Goal: Information Seeking & Learning: Check status

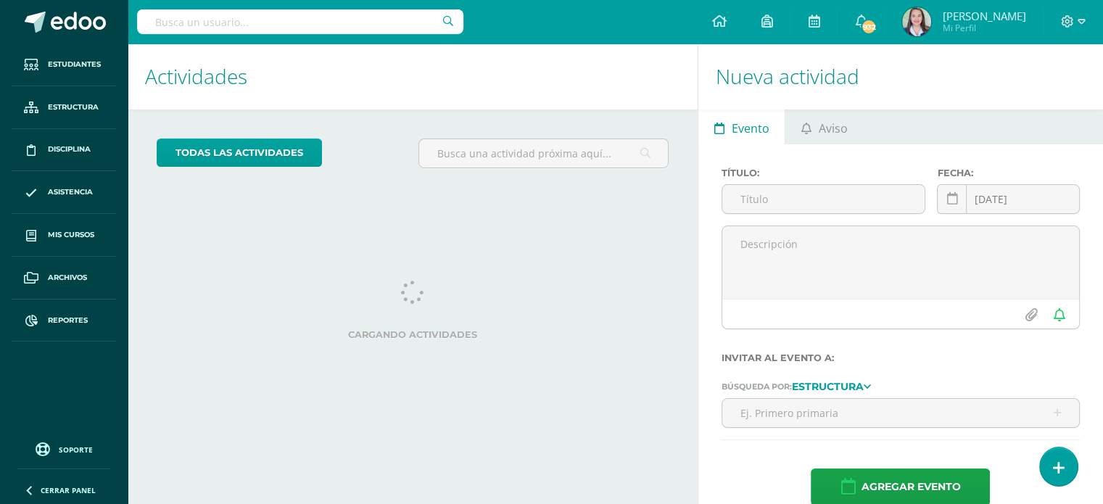
click at [266, 25] on input "text" at bounding box center [300, 21] width 326 height 25
type input "martin arrivi"
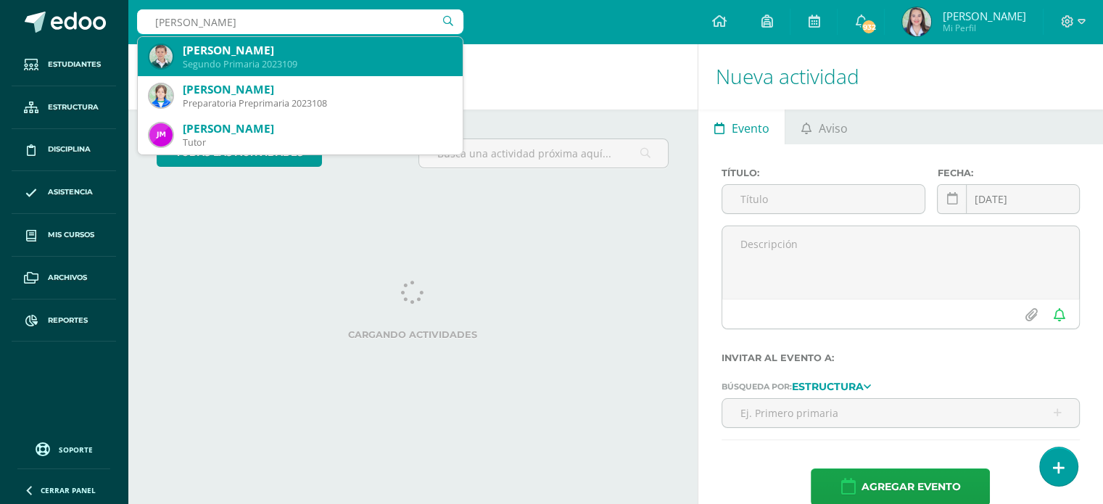
click at [276, 57] on div "Martín Arrivillaga Valenzuela" at bounding box center [317, 50] width 268 height 15
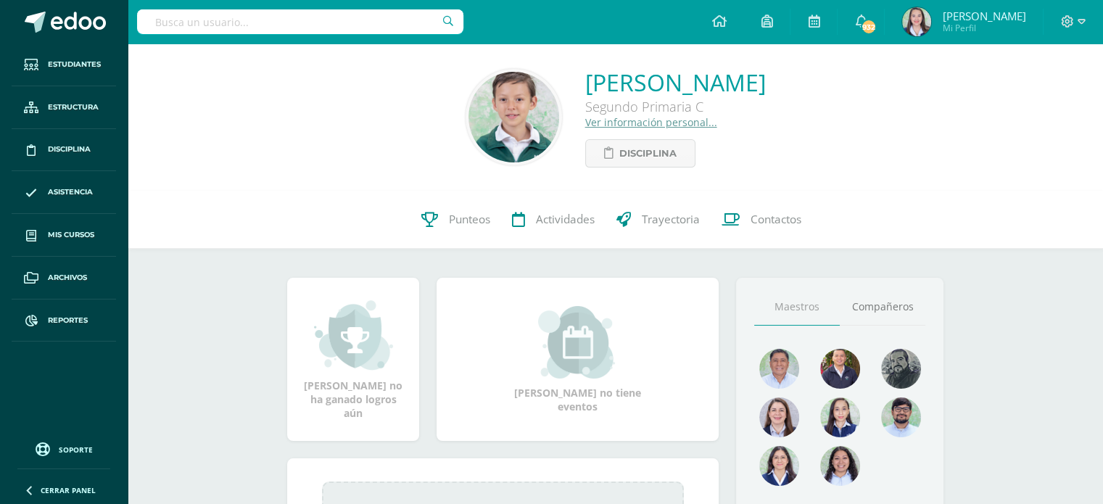
click at [585, 125] on link "Ver información personal..." at bounding box center [651, 122] width 132 height 14
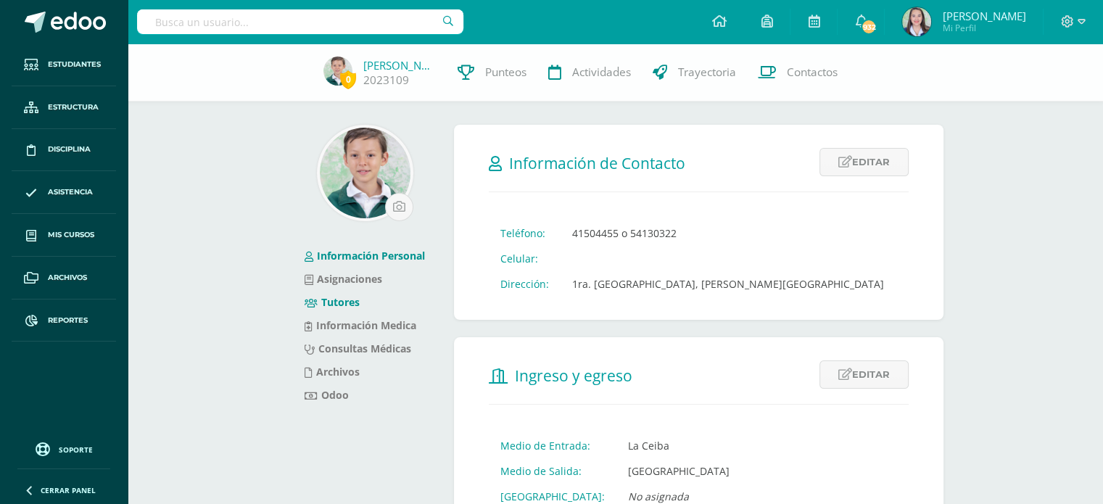
click at [338, 302] on link "Tutores" at bounding box center [332, 302] width 55 height 14
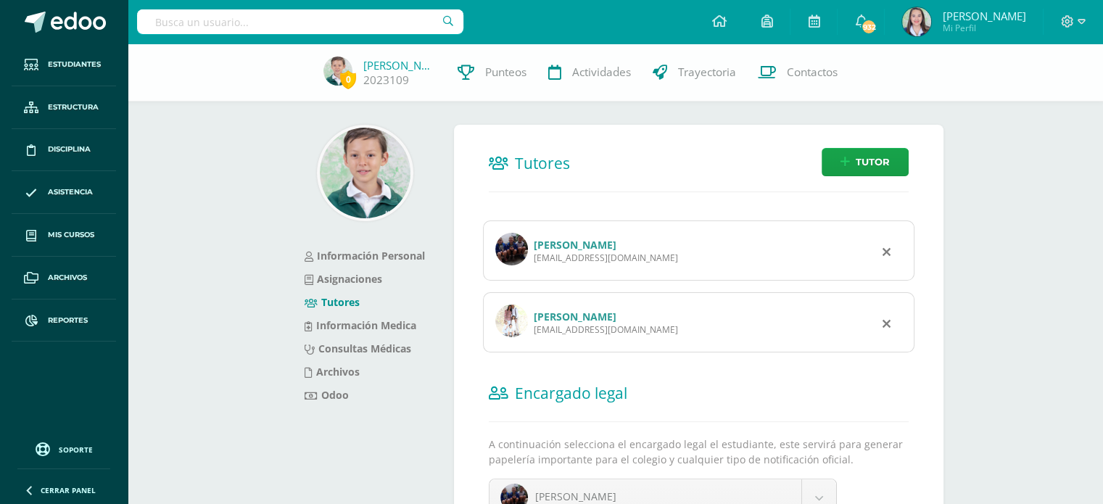
click at [555, 316] on link "Ana Cristina Valenzuela Saenz" at bounding box center [575, 317] width 83 height 14
click at [571, 244] on link "[PERSON_NAME]" at bounding box center [575, 245] width 83 height 14
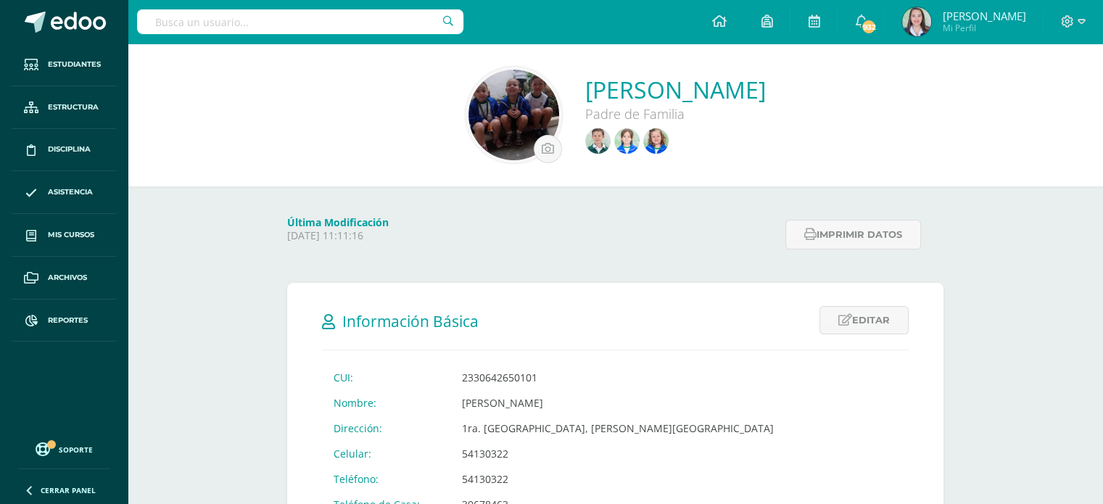
click at [380, 26] on input "text" at bounding box center [300, 21] width 326 height 25
type input "[PERSON_NAME]"
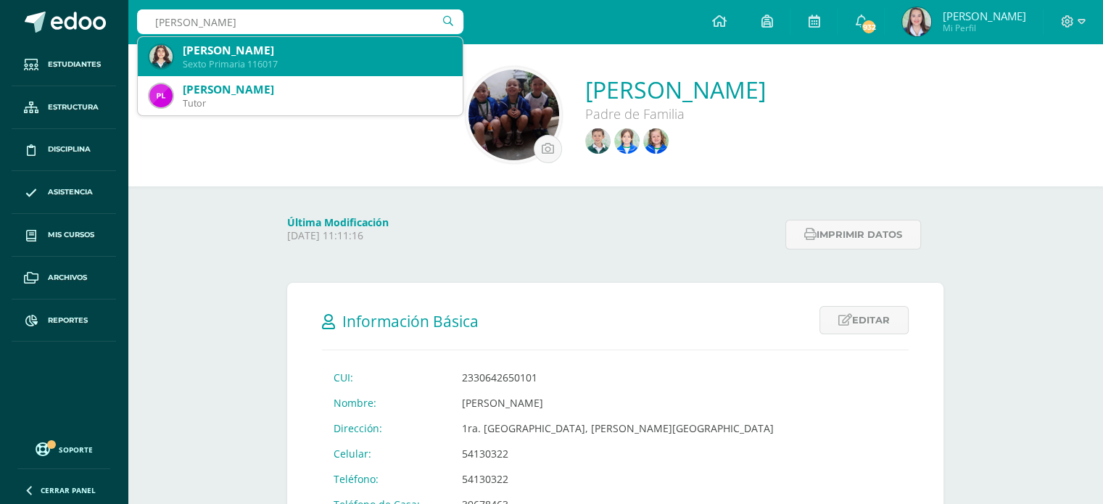
click at [303, 50] on div "[PERSON_NAME]" at bounding box center [317, 50] width 268 height 15
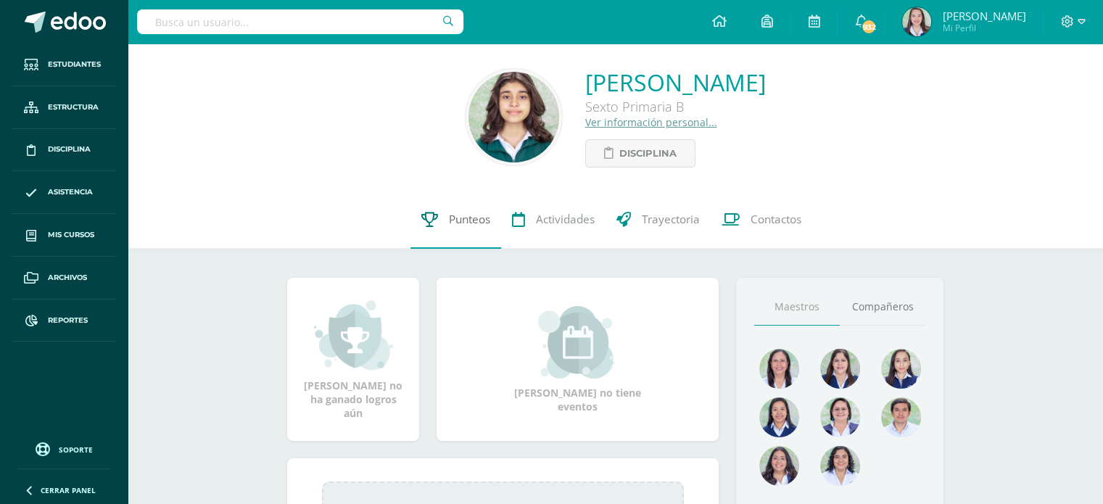
click at [466, 211] on link "Punteos" at bounding box center [456, 220] width 91 height 58
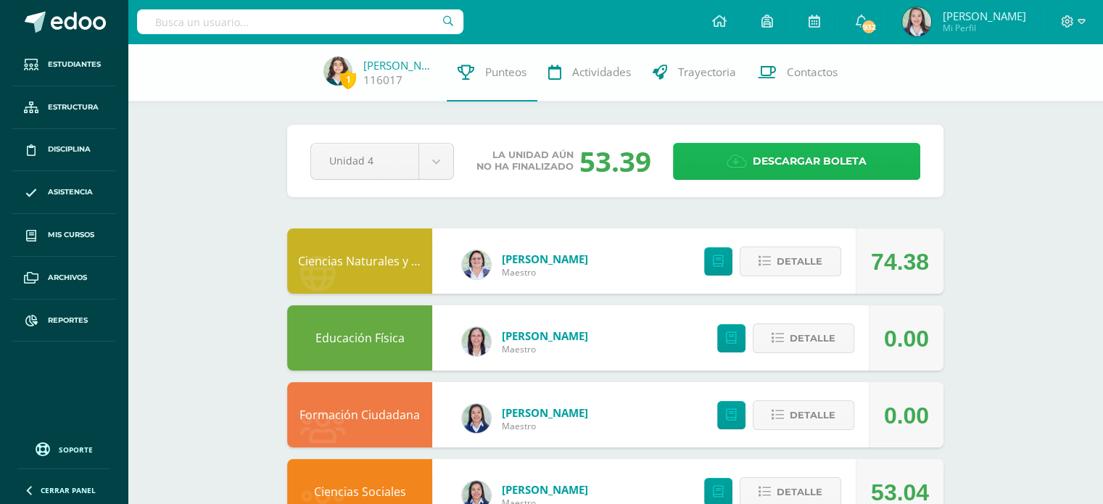
click at [693, 149] on link "Descargar boleta" at bounding box center [796, 161] width 247 height 37
